Goal: Obtain resource: Obtain resource

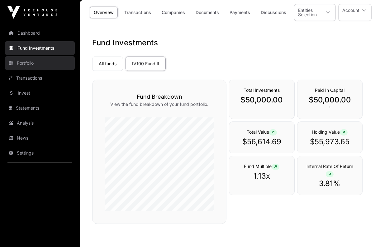
click at [30, 64] on link "Portfolio" at bounding box center [40, 63] width 70 height 14
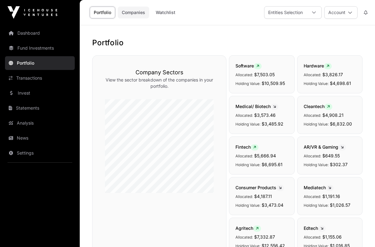
click at [128, 10] on link "Companies" at bounding box center [133, 13] width 31 height 12
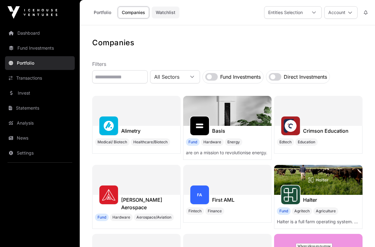
click at [160, 10] on link "Watchlist" at bounding box center [166, 13] width 28 height 12
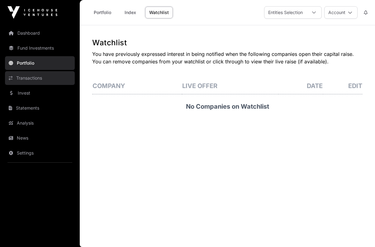
click at [15, 76] on link "Transactions" at bounding box center [40, 78] width 70 height 14
click at [22, 78] on link "Transactions" at bounding box center [40, 78] width 70 height 14
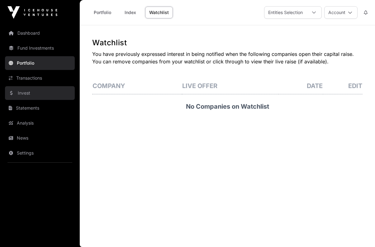
click at [21, 94] on link "Invest" at bounding box center [40, 93] width 70 height 14
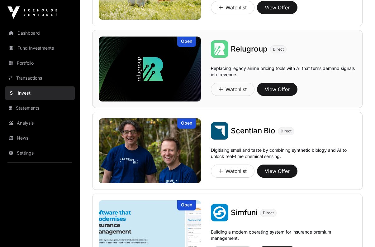
scroll to position [292, 0]
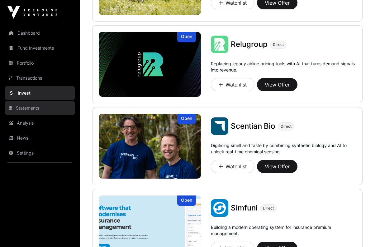
click at [27, 106] on link "Statements" at bounding box center [40, 108] width 70 height 14
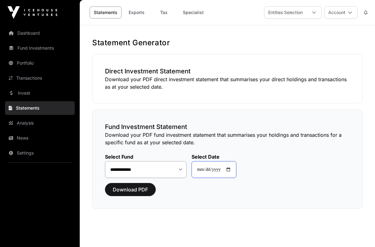
click at [215, 170] on input "**********" at bounding box center [214, 169] width 45 height 17
click at [230, 171] on input "**********" at bounding box center [214, 169] width 45 height 17
type input "**********"
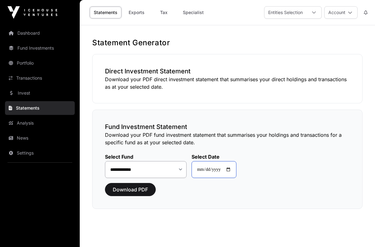
type input "**********"
click at [171, 223] on main "**********" at bounding box center [228, 143] width 296 height 236
click at [133, 186] on span "Download PDF" at bounding box center [130, 189] width 35 height 7
click at [338, 12] on button "Account" at bounding box center [341, 12] width 33 height 12
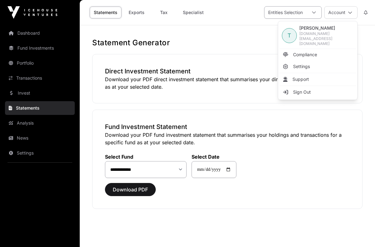
click at [293, 13] on div "Entities Selection" at bounding box center [286, 13] width 42 height 12
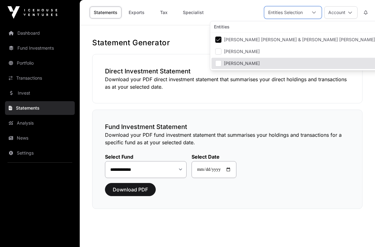
click at [292, 198] on div "**********" at bounding box center [227, 158] width 271 height 99
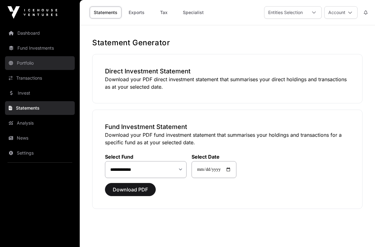
click at [25, 60] on link "Portfolio" at bounding box center [40, 63] width 70 height 14
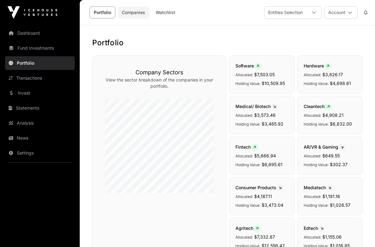
click at [129, 13] on link "Companies" at bounding box center [133, 13] width 31 height 12
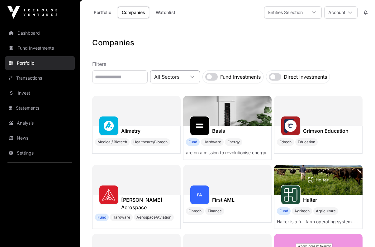
click at [200, 73] on div "All Sectors" at bounding box center [175, 76] width 50 height 13
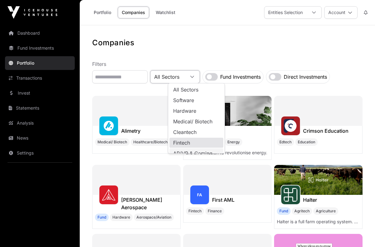
scroll to position [5, 0]
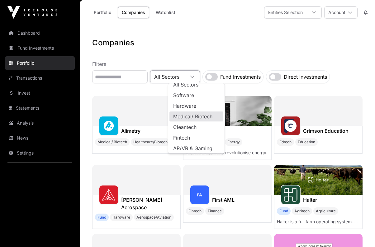
click at [261, 76] on label "Fund Investments" at bounding box center [240, 76] width 41 height 7
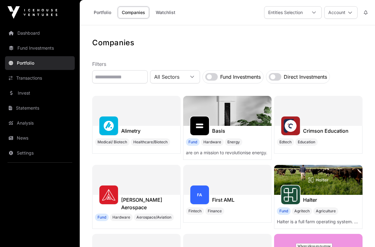
click at [261, 76] on label "Fund Investments" at bounding box center [240, 76] width 41 height 7
click at [36, 75] on link "Transactions" at bounding box center [40, 78] width 70 height 14
click at [36, 79] on link "Transactions" at bounding box center [40, 78] width 70 height 14
click at [28, 109] on link "Statements" at bounding box center [40, 108] width 70 height 14
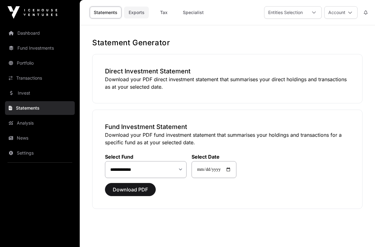
click at [141, 12] on link "Exports" at bounding box center [136, 13] width 25 height 12
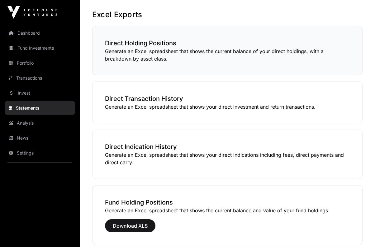
scroll to position [32, 0]
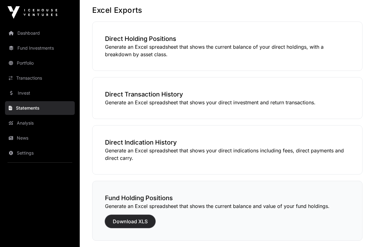
click at [143, 215] on button "Download XLS" at bounding box center [130, 220] width 51 height 13
click at [145, 221] on span "Download XLS" at bounding box center [130, 220] width 35 height 7
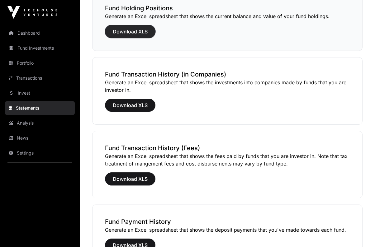
scroll to position [227, 0]
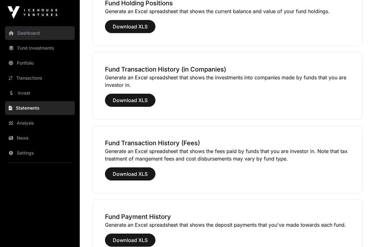
click at [30, 33] on link "Dashboard" at bounding box center [40, 33] width 70 height 14
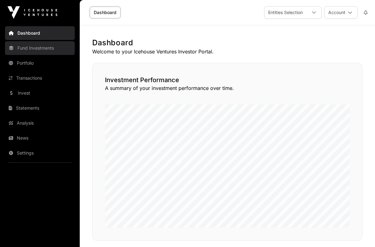
click at [26, 51] on link "Fund Investments" at bounding box center [40, 48] width 70 height 14
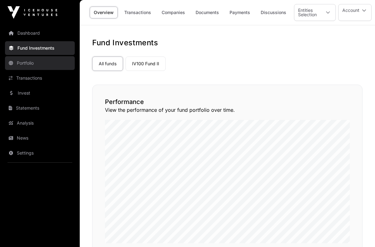
click at [19, 63] on link "Portfolio" at bounding box center [40, 63] width 70 height 14
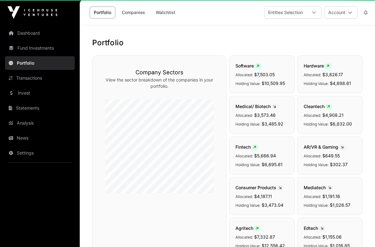
click at [20, 79] on link "Transactions" at bounding box center [40, 78] width 70 height 14
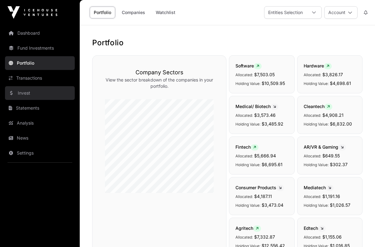
click at [27, 91] on link "Invest" at bounding box center [40, 93] width 70 height 14
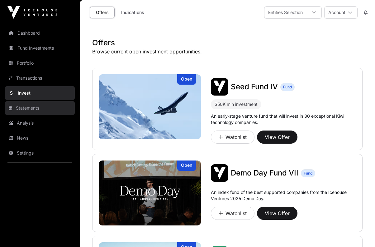
click at [23, 106] on link "Statements" at bounding box center [40, 108] width 70 height 14
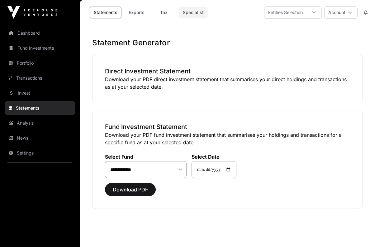
click at [193, 15] on link "Specialist" at bounding box center [193, 13] width 29 height 12
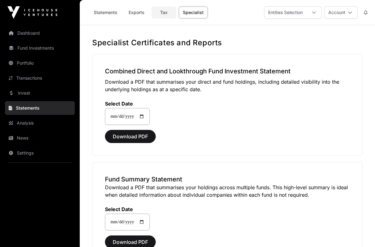
click at [163, 12] on link "Tax" at bounding box center [164, 13] width 25 height 12
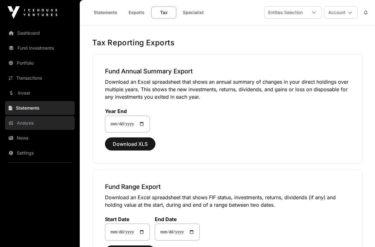
click at [26, 124] on link "Analysis" at bounding box center [40, 123] width 70 height 14
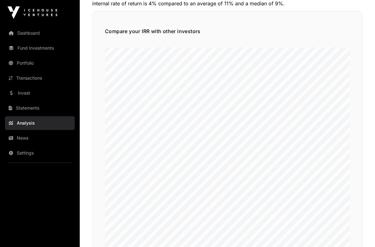
scroll to position [97, 0]
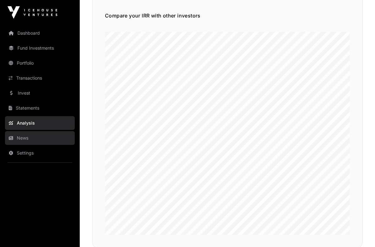
click at [24, 138] on link "News" at bounding box center [40, 138] width 70 height 14
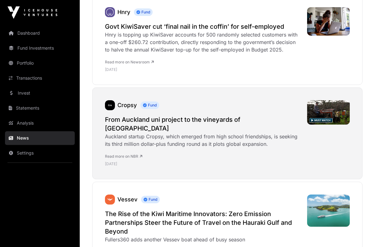
scroll to position [292, 0]
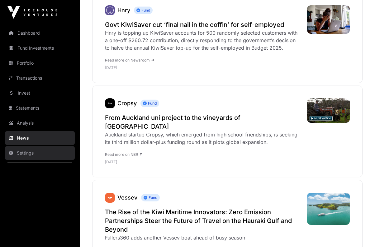
click at [25, 148] on link "Settings" at bounding box center [40, 153] width 70 height 14
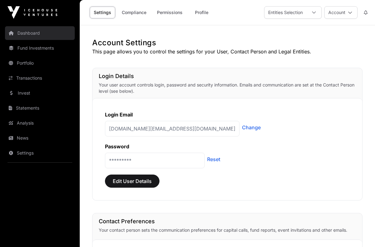
click at [26, 37] on link "Dashboard" at bounding box center [40, 33] width 70 height 14
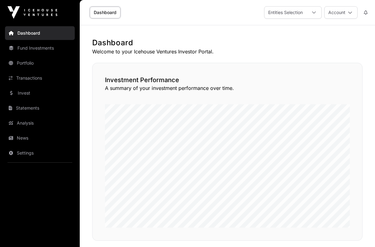
click at [109, 17] on link "Dashboard" at bounding box center [105, 13] width 31 height 12
click at [109, 14] on link "Dashboard" at bounding box center [105, 13] width 31 height 12
click at [303, 12] on div "Entities Selection" at bounding box center [286, 13] width 42 height 12
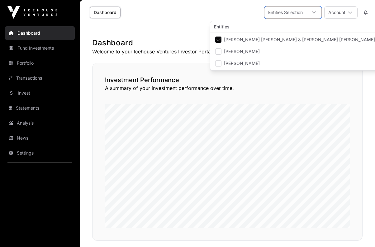
scroll to position [6, 38]
click at [349, 9] on button "Account" at bounding box center [341, 12] width 33 height 12
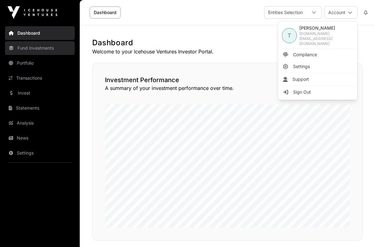
click at [28, 48] on link "Fund Investments" at bounding box center [40, 48] width 70 height 14
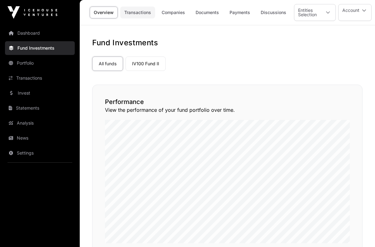
click at [144, 14] on link "Transactions" at bounding box center [137, 13] width 35 height 12
click at [136, 65] on link "IV100 Fund II" at bounding box center [146, 63] width 40 height 14
click at [136, 64] on link "IV100 Fund II" at bounding box center [146, 63] width 40 height 14
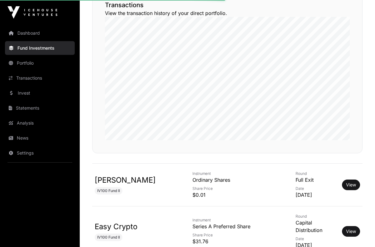
scroll to position [97, 0]
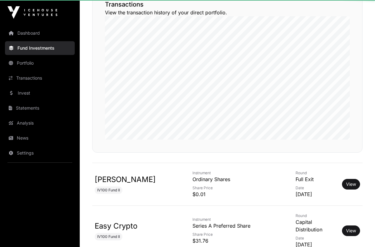
click at [357, 152] on div "Transactions View the transaction history of your direct portfolio." at bounding box center [227, 69] width 271 height 165
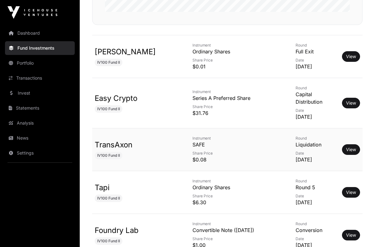
scroll to position [227, 0]
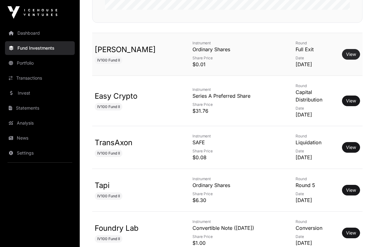
click at [350, 54] on link "View" at bounding box center [351, 54] width 10 height 6
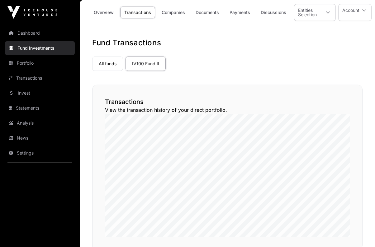
scroll to position [227, 0]
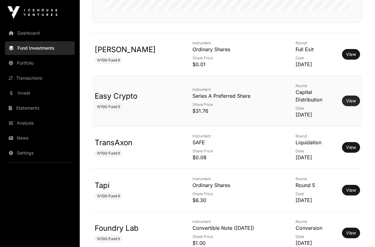
click at [351, 98] on link "View" at bounding box center [351, 101] width 10 height 6
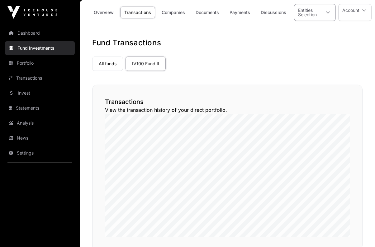
click at [310, 15] on div "Entities Selection" at bounding box center [308, 12] width 26 height 16
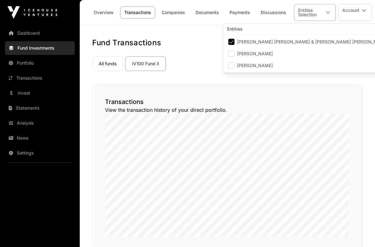
click at [310, 15] on div "Entities Selection" at bounding box center [308, 12] width 26 height 16
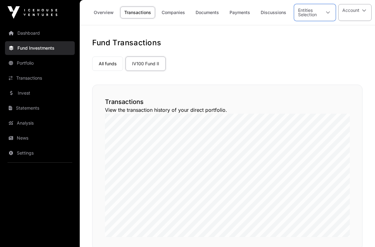
click at [359, 14] on button "Account" at bounding box center [355, 12] width 33 height 17
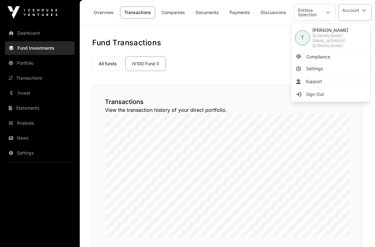
click at [359, 14] on button "Account" at bounding box center [355, 12] width 33 height 17
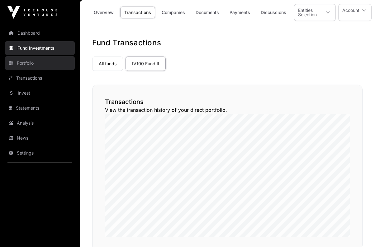
click at [31, 66] on link "Portfolio" at bounding box center [40, 63] width 70 height 14
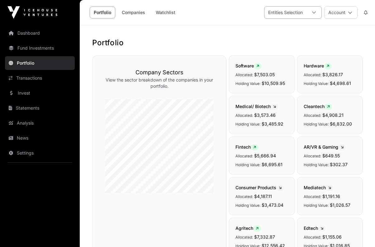
click at [286, 13] on div "Entities Selection" at bounding box center [286, 13] width 42 height 12
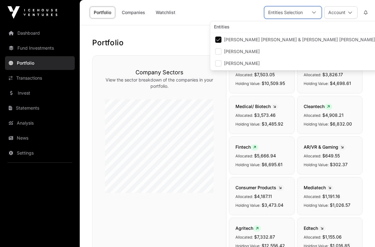
click at [286, 13] on div "Entities Selection" at bounding box center [286, 13] width 42 height 12
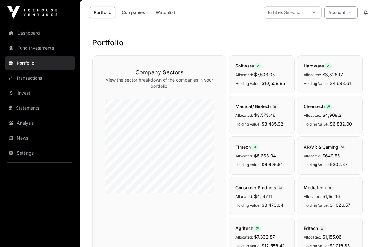
click at [344, 14] on button "Account" at bounding box center [341, 12] width 33 height 12
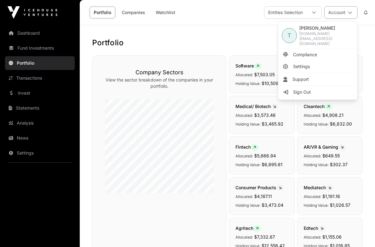
click at [344, 14] on button "Account" at bounding box center [341, 12] width 33 height 12
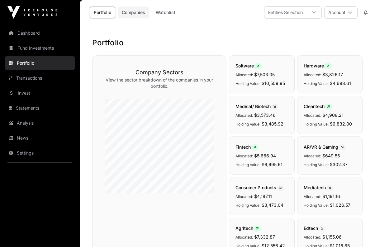
click at [126, 16] on link "Companies" at bounding box center [133, 13] width 31 height 12
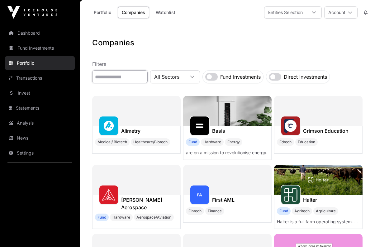
click at [129, 77] on input "text" at bounding box center [119, 76] width 55 height 13
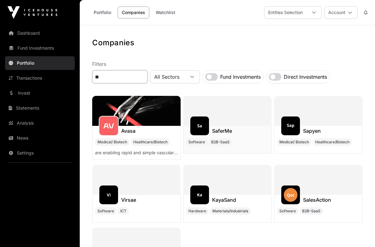
type input "*"
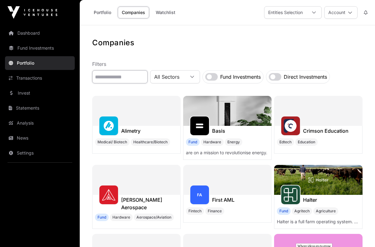
type input "*"
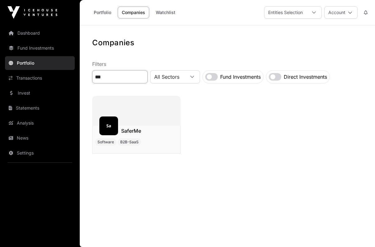
type input "***"
click at [114, 130] on img at bounding box center [109, 126] width 14 height 14
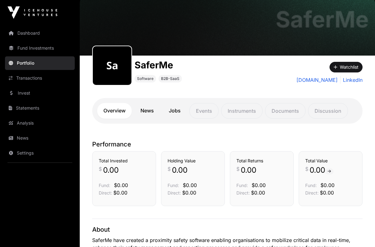
scroll to position [32, 0]
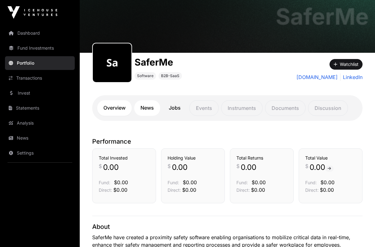
click at [148, 107] on link "News" at bounding box center [147, 108] width 26 height 16
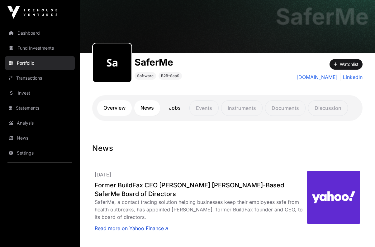
click at [119, 107] on link "Overview" at bounding box center [114, 108] width 35 height 16
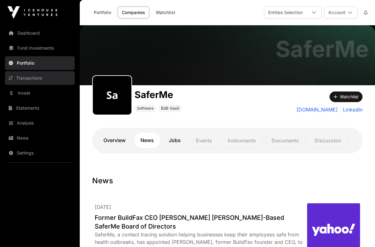
click at [26, 81] on link "Transactions" at bounding box center [40, 78] width 70 height 14
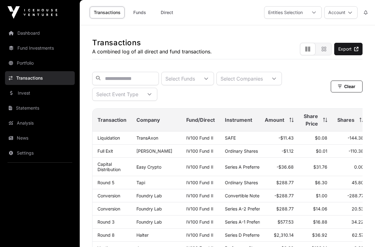
click at [24, 80] on link "Transactions" at bounding box center [40, 78] width 70 height 14
click at [25, 79] on link "Transactions" at bounding box center [40, 78] width 70 height 14
click at [118, 78] on input "text" at bounding box center [125, 78] width 67 height 13
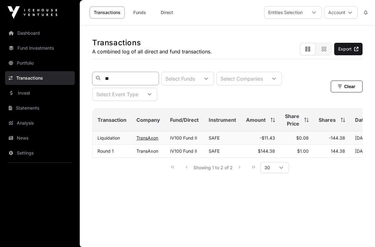
type input "**"
click at [150, 137] on link "TransAxon" at bounding box center [148, 137] width 22 height 5
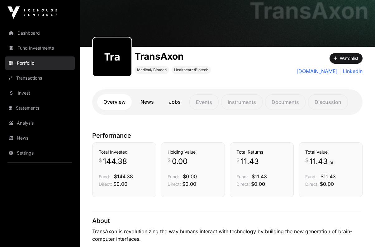
scroll to position [32, 0]
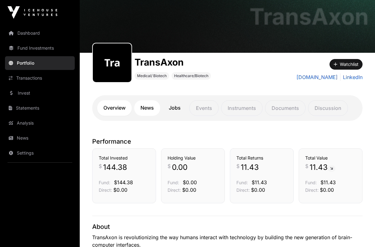
click at [149, 108] on link "News" at bounding box center [147, 108] width 26 height 16
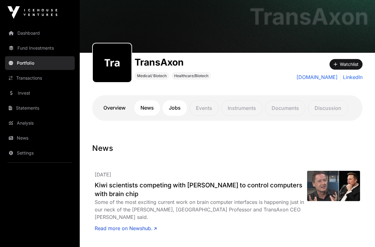
click at [181, 107] on link "Jobs" at bounding box center [175, 108] width 24 height 16
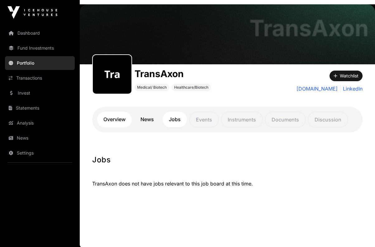
click at [116, 117] on link "Overview" at bounding box center [114, 120] width 35 height 16
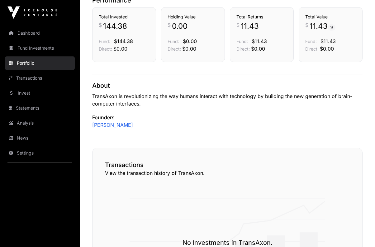
scroll to position [151, 0]
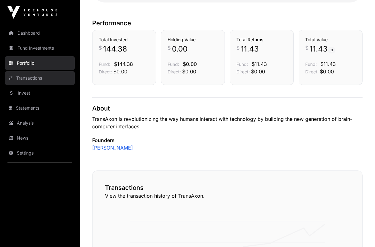
click at [22, 75] on link "Transactions" at bounding box center [40, 78] width 70 height 14
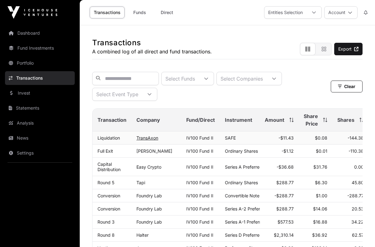
click at [146, 137] on link "TransAxon" at bounding box center [148, 137] width 22 height 5
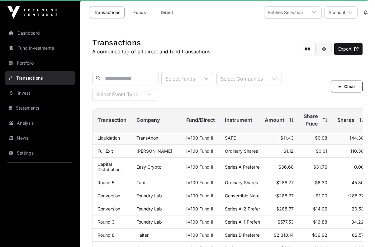
click at [148, 138] on link "TransAxon" at bounding box center [148, 137] width 22 height 5
click at [155, 138] on link "TransAxon" at bounding box center [148, 137] width 22 height 5
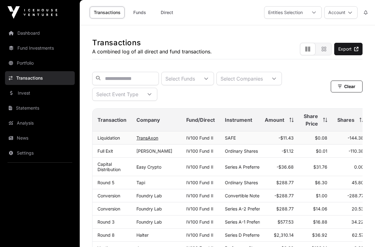
click at [148, 137] on link "TransAxon" at bounding box center [148, 137] width 22 height 5
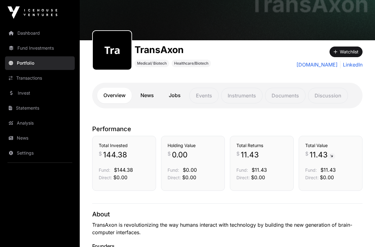
scroll to position [32, 0]
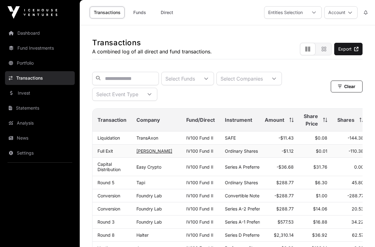
click at [156, 151] on link "[PERSON_NAME]" at bounding box center [155, 150] width 36 height 5
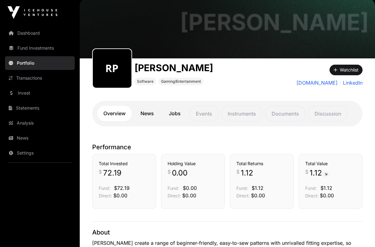
scroll to position [32, 0]
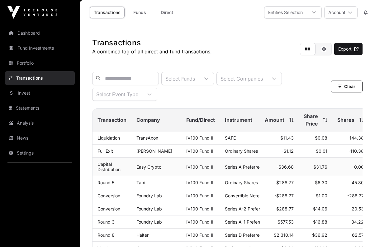
click at [144, 167] on link "Easy Crypto" at bounding box center [149, 166] width 25 height 5
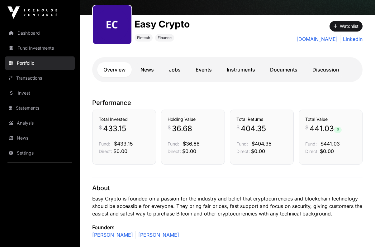
scroll to position [65, 0]
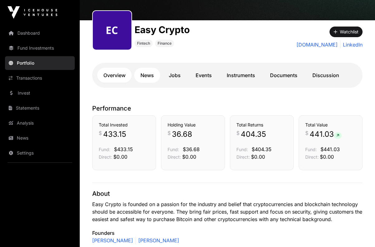
click at [146, 75] on link "News" at bounding box center [147, 75] width 26 height 15
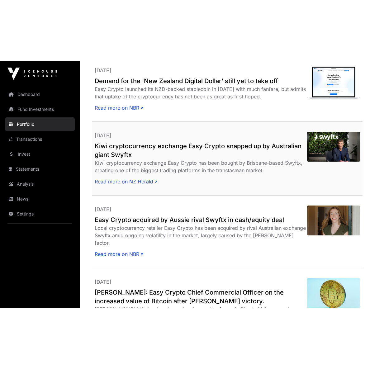
scroll to position [195, 0]
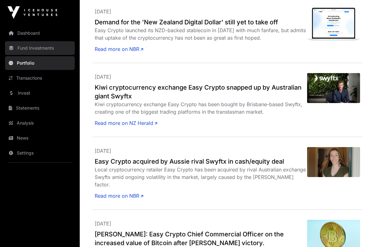
click at [27, 43] on link "Fund Investments" at bounding box center [40, 48] width 70 height 14
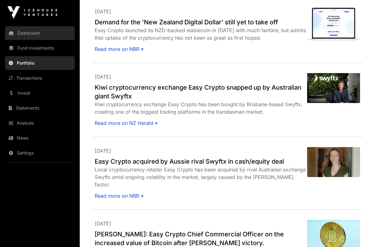
click at [26, 34] on link "Dashboard" at bounding box center [40, 33] width 70 height 14
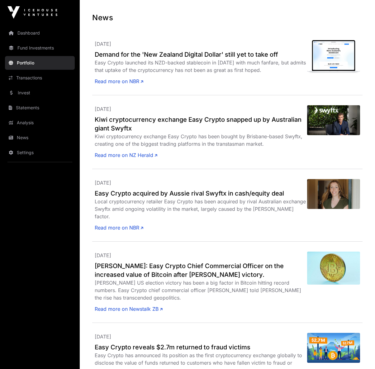
scroll to position [0, 0]
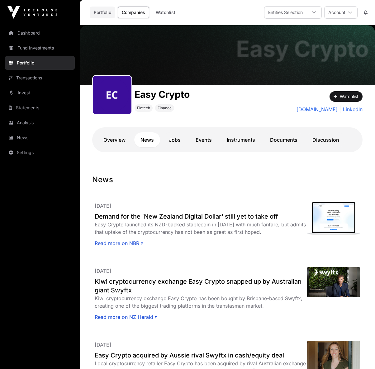
click at [108, 11] on link "Portfolio" at bounding box center [103, 13] width 26 height 12
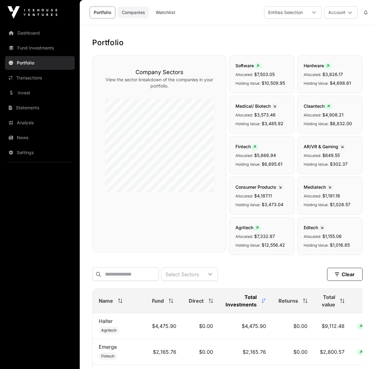
click at [132, 13] on link "Companies" at bounding box center [133, 13] width 31 height 12
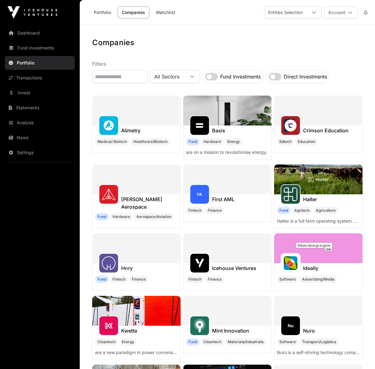
click at [261, 78] on label "Fund Investments" at bounding box center [240, 76] width 41 height 7
click at [36, 107] on link "Statements" at bounding box center [40, 108] width 70 height 14
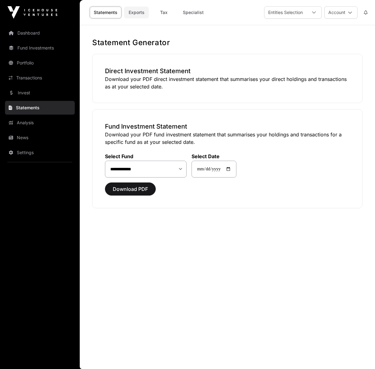
click at [141, 11] on link "Exports" at bounding box center [136, 13] width 25 height 12
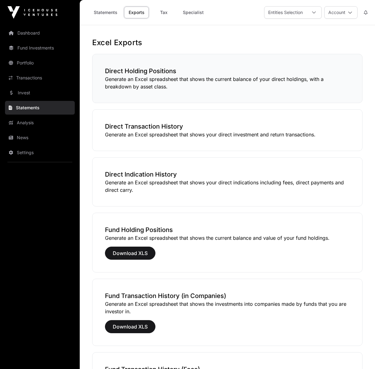
click at [153, 70] on h3 "Direct Holding Positions" at bounding box center [227, 71] width 245 height 9
click at [160, 78] on p "Generate an Excel spreadsheet that shows the current balance of your direct hol…" at bounding box center [227, 82] width 245 height 15
click at [165, 92] on div "Direct Holding Positions Generate an Excel spreadsheet that shows the current b…" at bounding box center [227, 78] width 271 height 49
click at [151, 89] on p "Generate an Excel spreadsheet that shows the current balance of your direct hol…" at bounding box center [227, 82] width 245 height 15
click at [155, 87] on p "Generate an Excel spreadsheet that shows the current balance of your direct hol…" at bounding box center [227, 82] width 245 height 15
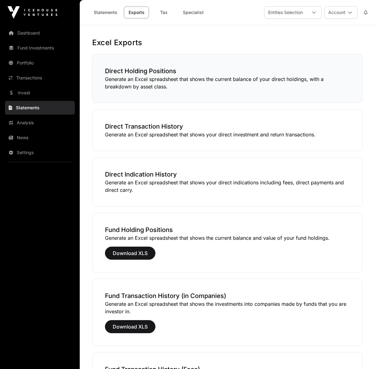
click at [155, 87] on p "Generate an Excel spreadsheet that shows the current balance of your direct hol…" at bounding box center [227, 82] width 245 height 15
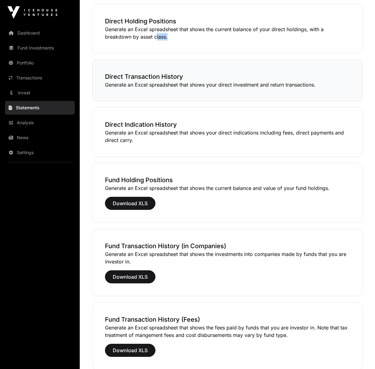
scroll to position [65, 0]
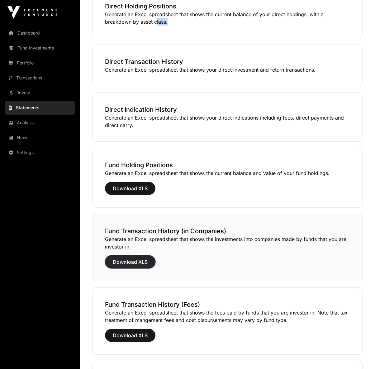
click at [126, 246] on span "Download XLS" at bounding box center [130, 261] width 35 height 7
click at [137, 246] on span "Download XLS" at bounding box center [130, 261] width 35 height 7
click at [142, 246] on span "Download XLS" at bounding box center [130, 261] width 35 height 7
click at [137, 246] on span "Download XLS" at bounding box center [130, 335] width 35 height 7
click at [134, 190] on span "Download XLS" at bounding box center [130, 188] width 35 height 7
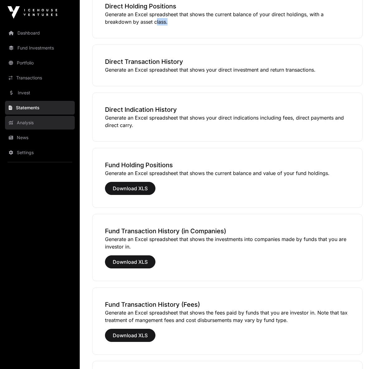
click at [28, 127] on link "Analysis" at bounding box center [40, 123] width 70 height 14
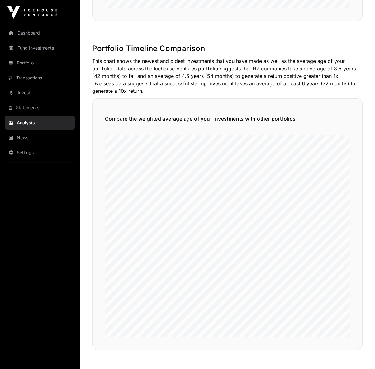
scroll to position [584, 0]
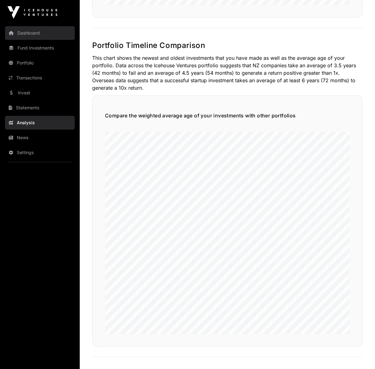
click at [32, 30] on link "Dashboard" at bounding box center [40, 33] width 70 height 14
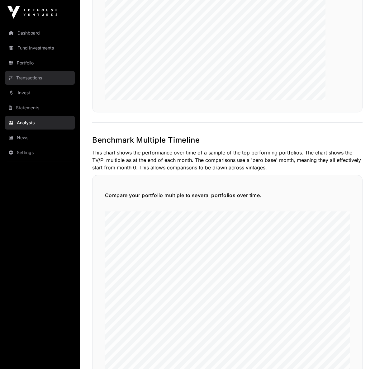
scroll to position [1165, 0]
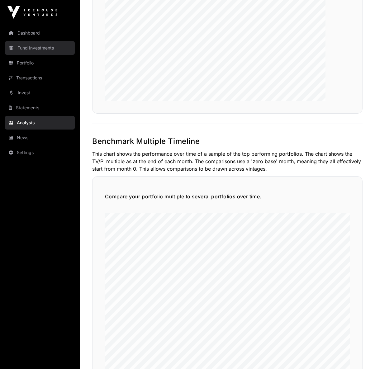
click at [25, 45] on link "Fund Investments" at bounding box center [40, 48] width 70 height 14
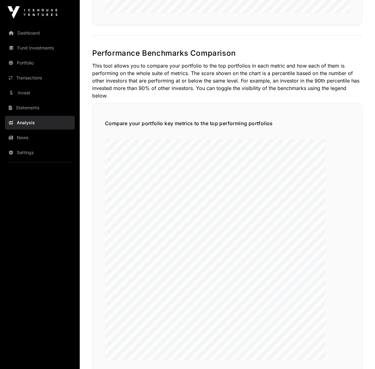
scroll to position [776, 0]
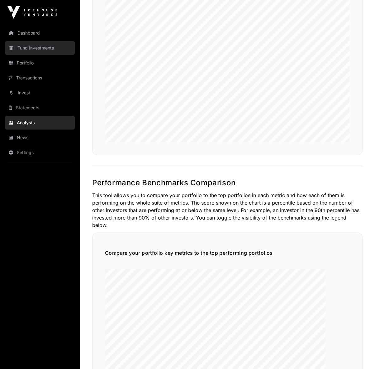
click at [39, 50] on link "Fund Investments" at bounding box center [40, 48] width 70 height 14
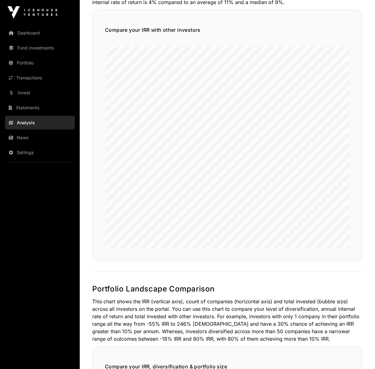
scroll to position [0, 0]
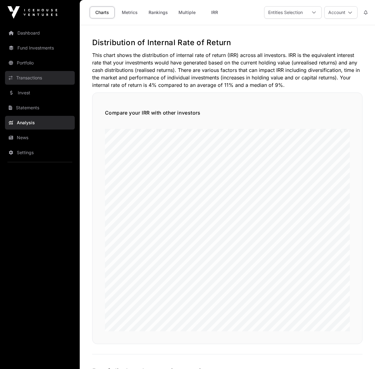
click at [27, 83] on link "Transactions" at bounding box center [40, 78] width 70 height 14
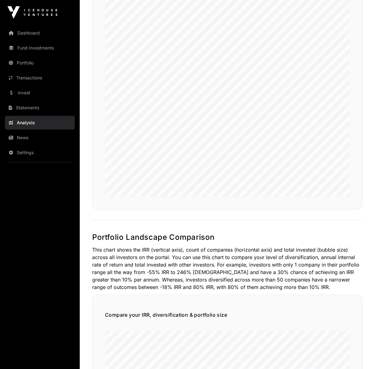
scroll to position [162, 0]
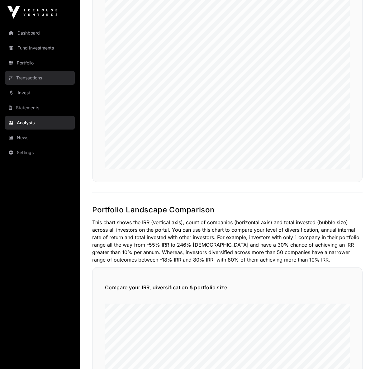
click at [20, 78] on link "Transactions" at bounding box center [40, 78] width 70 height 14
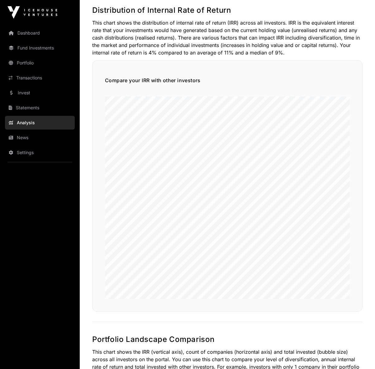
scroll to position [0, 0]
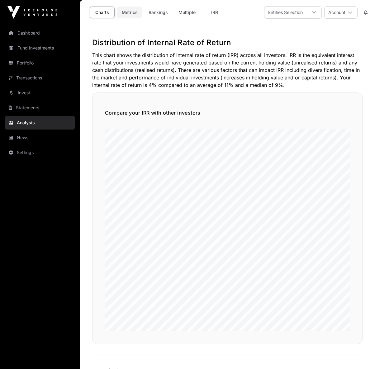
click at [128, 13] on link "Metrics" at bounding box center [129, 13] width 25 height 12
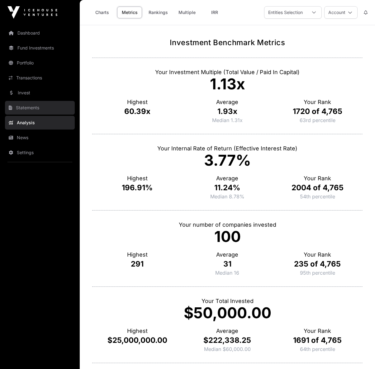
click at [25, 109] on link "Statements" at bounding box center [40, 108] width 70 height 14
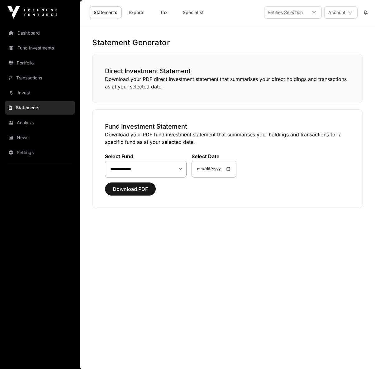
click at [170, 86] on p "Download your PDF direct investment statement that summarises your direct holdi…" at bounding box center [227, 82] width 245 height 15
click at [162, 81] on p "Download your PDF direct investment statement that summarises your direct holdi…" at bounding box center [227, 82] width 245 height 15
click at [119, 84] on p "Download your PDF direct investment statement that summarises your direct holdi…" at bounding box center [227, 82] width 245 height 15
click at [126, 73] on h3 "Direct Investment Statement" at bounding box center [227, 71] width 245 height 9
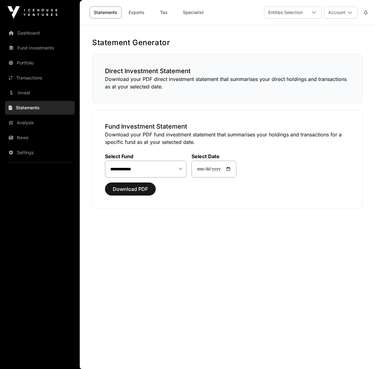
click at [128, 62] on div "Direct Investment Statement Download your PDF direct investment statement that …" at bounding box center [227, 78] width 271 height 49
click at [130, 64] on div "Direct Investment Statement Download your PDF direct investment statement that …" at bounding box center [227, 78] width 271 height 49
click at [136, 70] on h3 "Direct Investment Statement" at bounding box center [227, 71] width 245 height 9
click at [176, 86] on p "Download your PDF direct investment statement that summarises your direct holdi…" at bounding box center [227, 82] width 245 height 15
click at [168, 81] on p "Download your PDF direct investment statement that summarises your direct holdi…" at bounding box center [227, 82] width 245 height 15
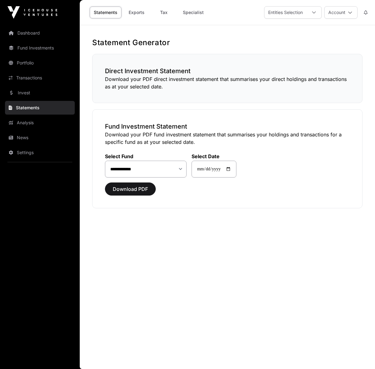
click at [148, 71] on h3 "Direct Investment Statement" at bounding box center [227, 71] width 245 height 9
click at [147, 72] on h3 "Direct Investment Statement" at bounding box center [227, 71] width 245 height 9
click at [36, 35] on link "Dashboard" at bounding box center [40, 33] width 70 height 14
click at [121, 83] on p "Download your PDF direct investment statement that summarises your direct holdi…" at bounding box center [227, 82] width 245 height 15
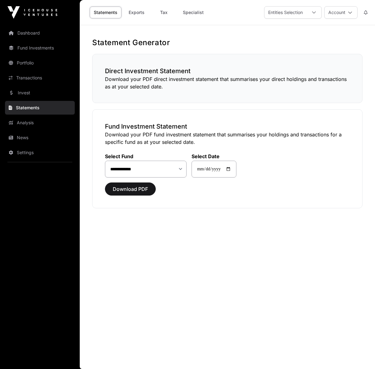
click at [197, 83] on p "Download your PDF direct investment statement that summarises your direct holdi…" at bounding box center [227, 82] width 245 height 15
click at [256, 81] on p "Download your PDF direct investment statement that summarises your direct holdi…" at bounding box center [227, 82] width 245 height 15
click at [265, 79] on p "Download your PDF direct investment statement that summarises your direct holdi…" at bounding box center [227, 82] width 245 height 15
click at [139, 83] on p "Download your PDF direct investment statement that summarises your direct holdi…" at bounding box center [227, 82] width 245 height 15
click at [301, 13] on div "Entities Selection" at bounding box center [286, 13] width 42 height 12
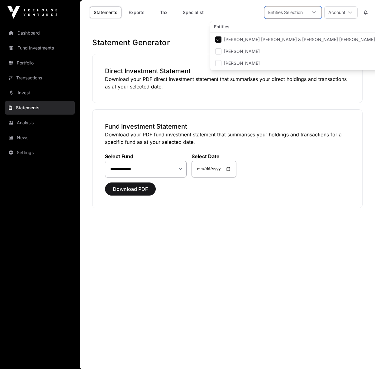
scroll to position [6, 38]
click at [330, 13] on button "Account" at bounding box center [341, 12] width 33 height 12
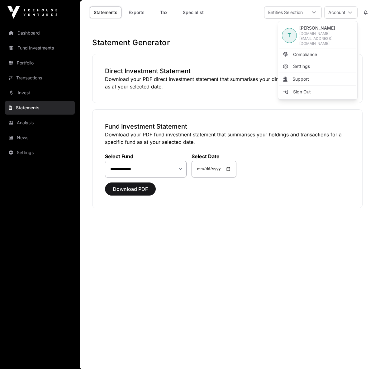
click at [3, 54] on nav "Dashboard Fund Investments Portfolio Transactions Invest Statements Analysis Ne…" at bounding box center [40, 195] width 80 height 340
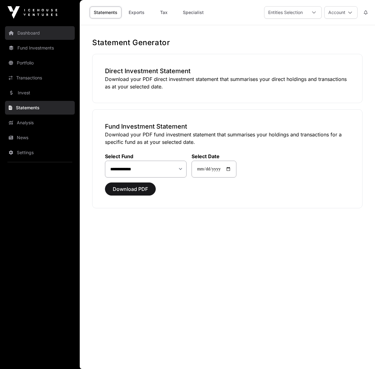
click at [25, 35] on link "Dashboard" at bounding box center [40, 33] width 70 height 14
click at [31, 34] on link "Dashboard" at bounding box center [40, 33] width 70 height 14
click at [142, 15] on link "Exports" at bounding box center [136, 13] width 25 height 12
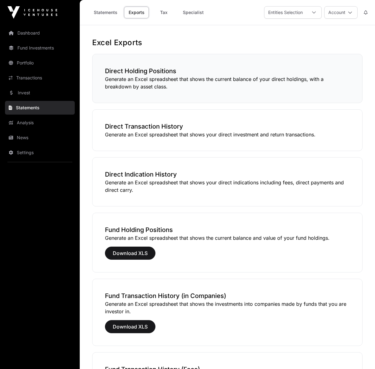
click at [143, 78] on p "Generate an Excel spreadsheet that shows the current balance of your direct hol…" at bounding box center [227, 82] width 245 height 15
click at [157, 82] on p "Generate an Excel spreadsheet that shows the current balance of your direct hol…" at bounding box center [227, 82] width 245 height 15
click at [159, 82] on p "Generate an Excel spreadsheet that shows the current balance of your direct hol…" at bounding box center [227, 82] width 245 height 15
click at [155, 80] on p "Generate an Excel spreadsheet that shows the current balance of your direct hol…" at bounding box center [227, 82] width 245 height 15
drag, startPoint x: 107, startPoint y: 70, endPoint x: 200, endPoint y: 90, distance: 95.3
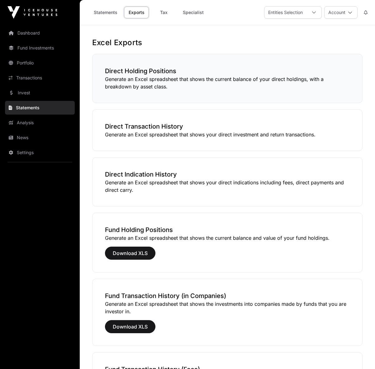
click at [200, 90] on div "Direct Holding Positions Generate an Excel spreadsheet that shows the current b…" at bounding box center [227, 78] width 271 height 49
click at [154, 79] on p "Generate an Excel spreadsheet that shows the current balance of your direct hol…" at bounding box center [227, 82] width 245 height 15
click at [112, 62] on div "Direct Holding Positions Generate an Excel spreadsheet that shows the current b…" at bounding box center [227, 78] width 271 height 49
drag, startPoint x: 106, startPoint y: 70, endPoint x: 196, endPoint y: 91, distance: 92.3
click at [196, 91] on div "Direct Holding Positions Generate an Excel spreadsheet that shows the current b…" at bounding box center [227, 78] width 271 height 49
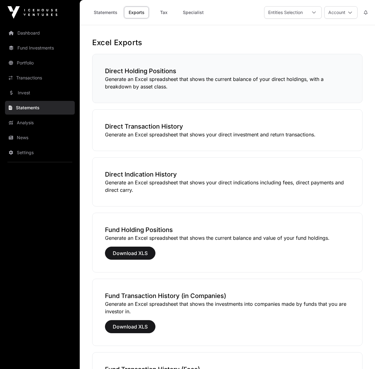
copy div "Direct Holding Positions Generate an Excel spreadsheet that shows the current b…"
